Goal: Transaction & Acquisition: Obtain resource

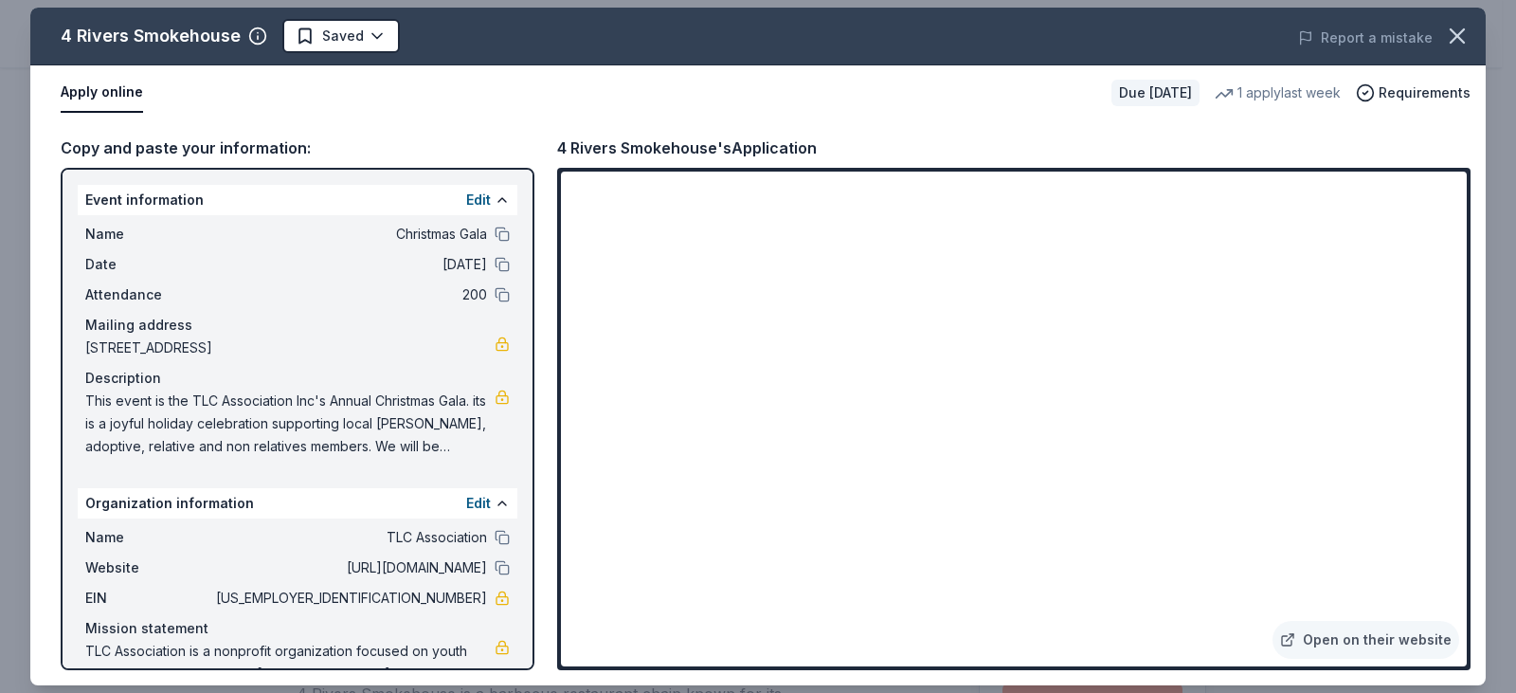
scroll to position [303, 0]
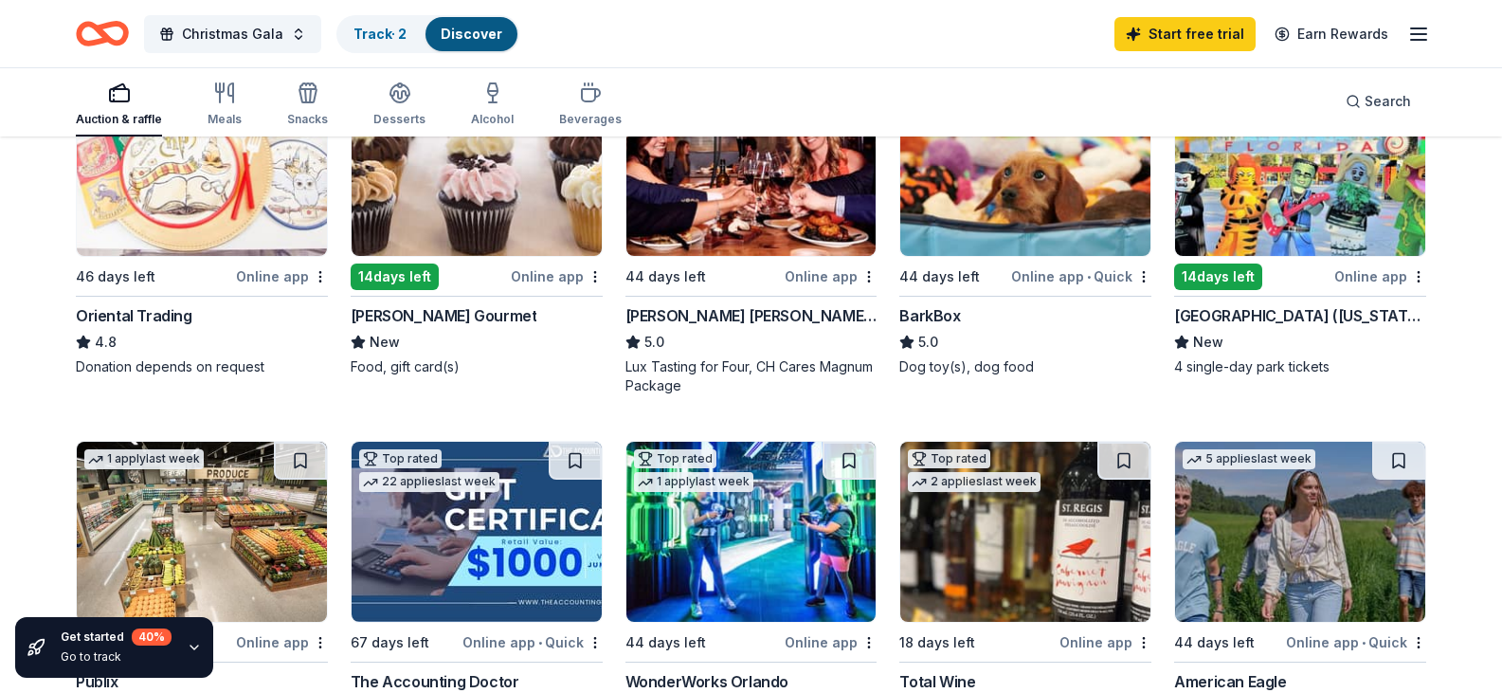
scroll to position [644, 0]
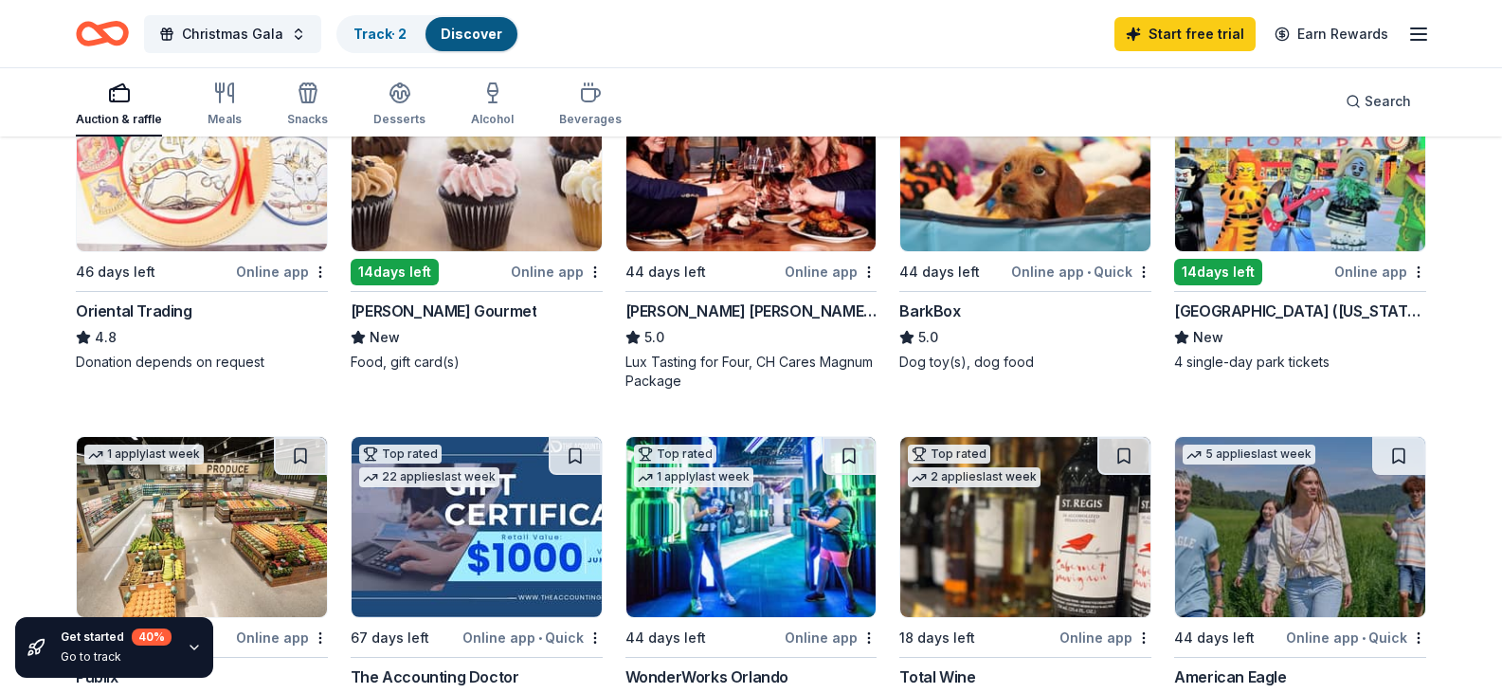
click at [168, 322] on div "Oriental Trading" at bounding box center [134, 310] width 117 height 23
click at [184, 248] on img at bounding box center [202, 161] width 250 height 180
